Goal: Find specific page/section: Find specific page/section

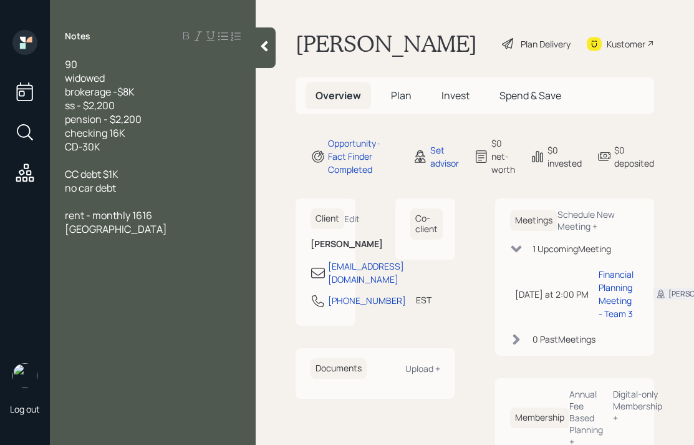
click at [268, 59] on div at bounding box center [266, 47] width 20 height 41
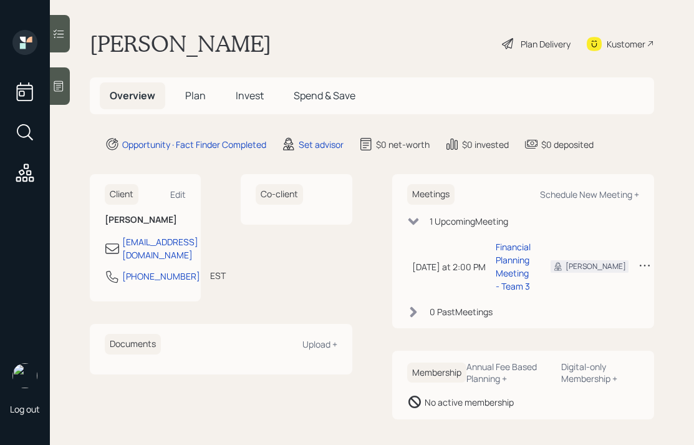
click at [541, 31] on div "Plan Delivery" at bounding box center [536, 43] width 71 height 27
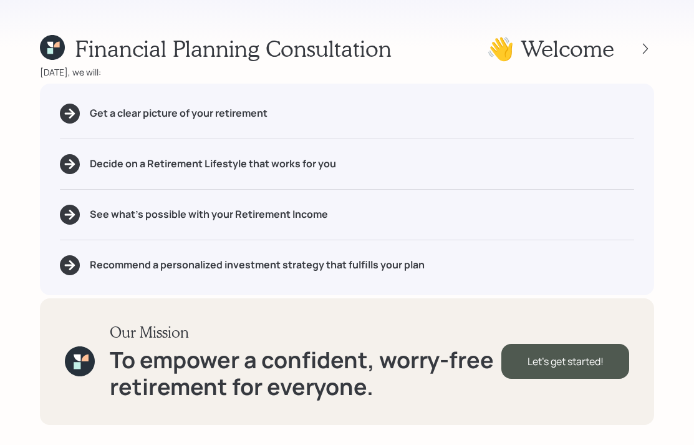
click at [541, 44] on h1 "👋 Welcome" at bounding box center [551, 48] width 128 height 27
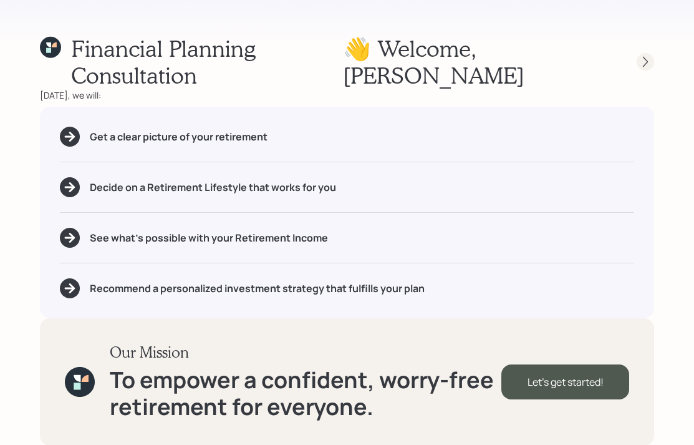
click at [644, 56] on icon at bounding box center [645, 62] width 12 height 12
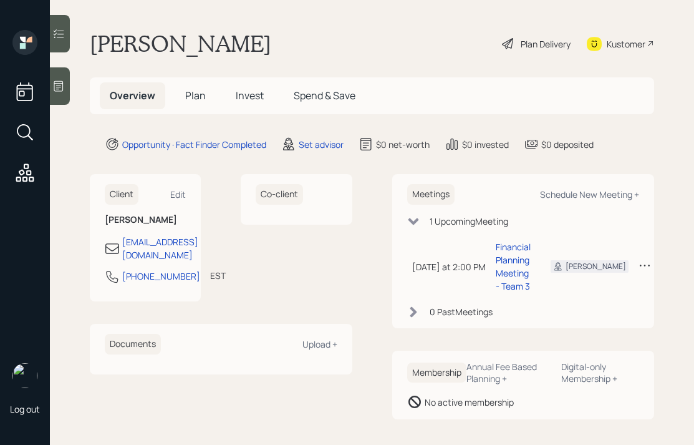
click at [64, 91] on icon at bounding box center [58, 86] width 12 height 12
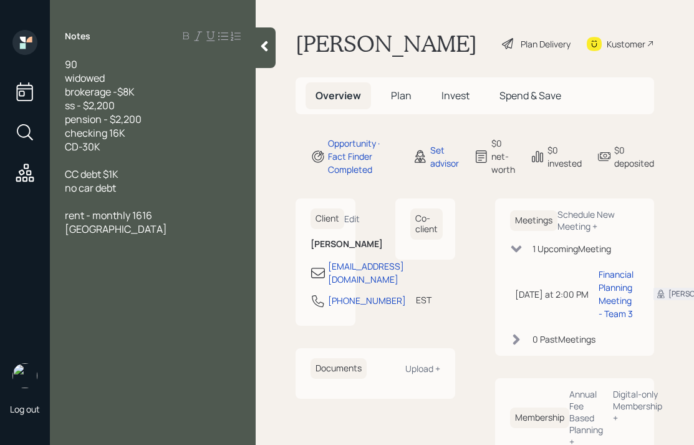
click at [270, 35] on div at bounding box center [266, 47] width 20 height 41
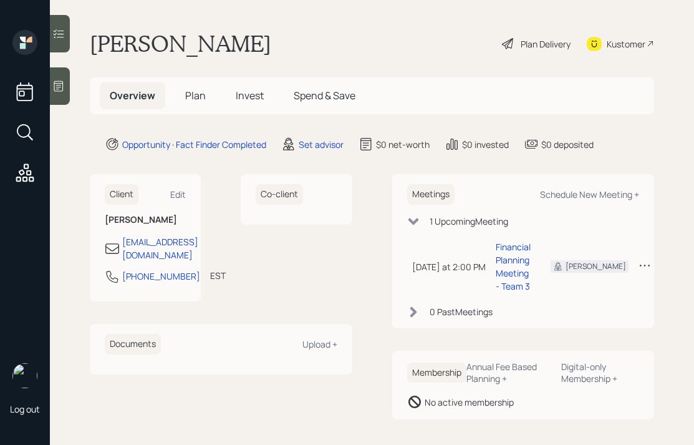
click at [533, 42] on div "Plan Delivery" at bounding box center [546, 43] width 50 height 13
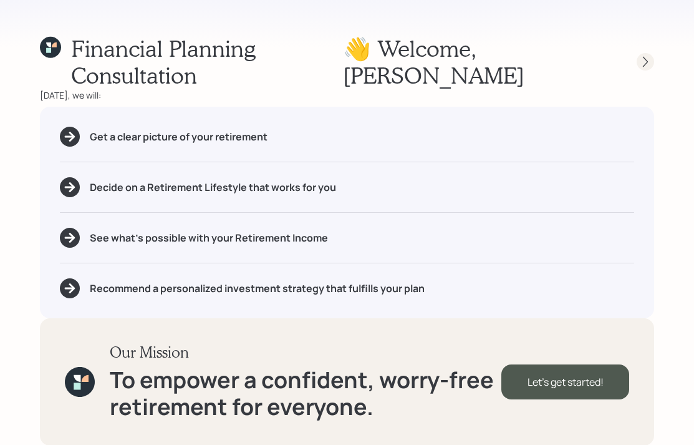
click at [648, 56] on icon at bounding box center [645, 62] width 12 height 12
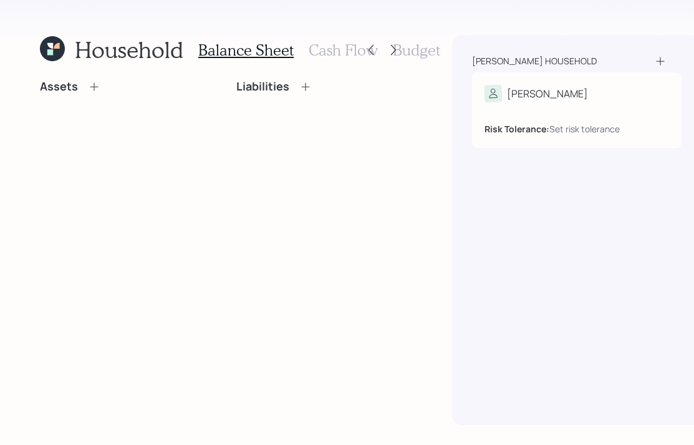
click at [648, 47] on div "[PERSON_NAME] household [PERSON_NAME] Tolerance: Set risk tolerance" at bounding box center [576, 230] width 249 height 390
